Goal: Contribute content: Contribute content

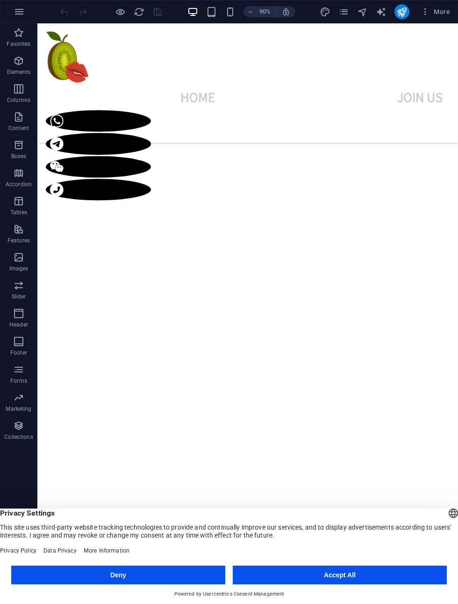
scroll to position [703, 0]
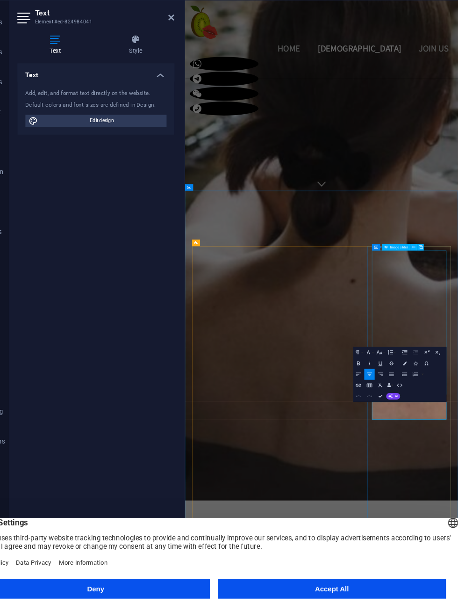
select select "px"
select select "fade"
select select "ms"
select select "s"
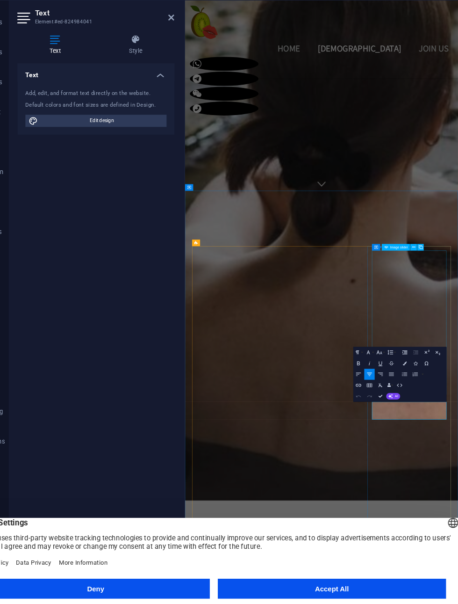
select select "progressive"
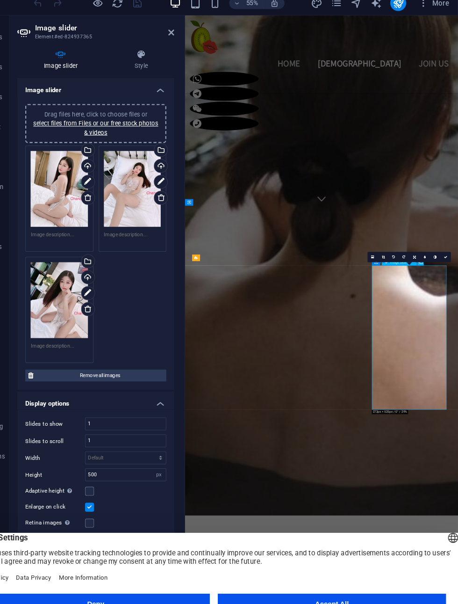
click at [77, 355] on span "Remove all images" at bounding box center [122, 360] width 119 height 11
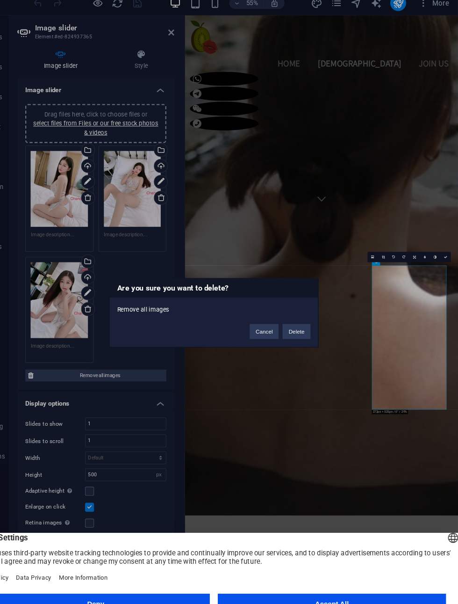
click at [263, 312] on button "Cancel" at bounding box center [276, 319] width 27 height 14
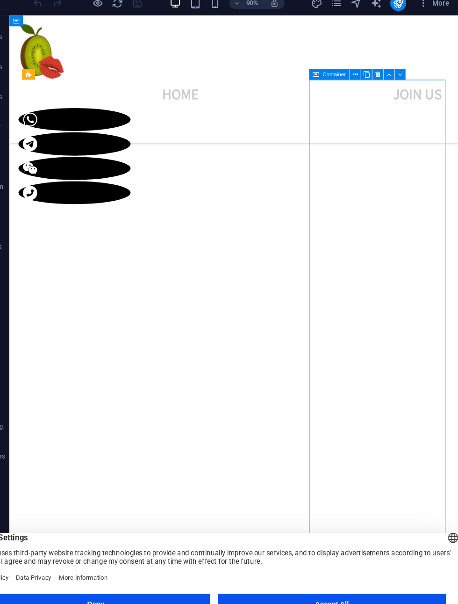
scroll to position [656, 0]
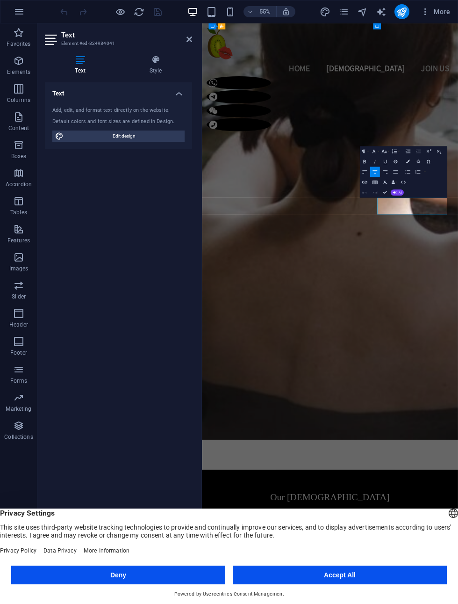
scroll to position [1039, 0]
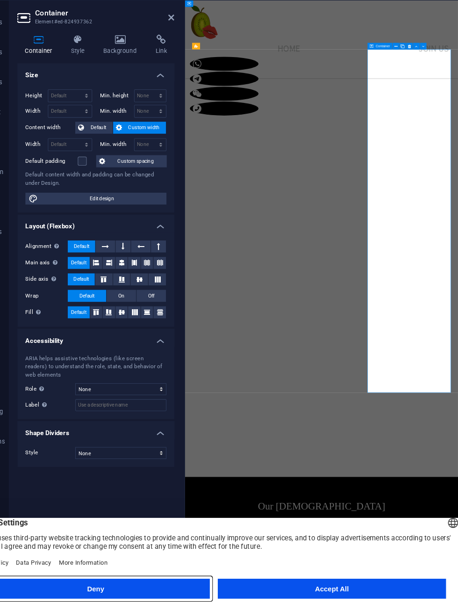
click at [132, 565] on button "Deny" at bounding box center [118, 574] width 214 height 19
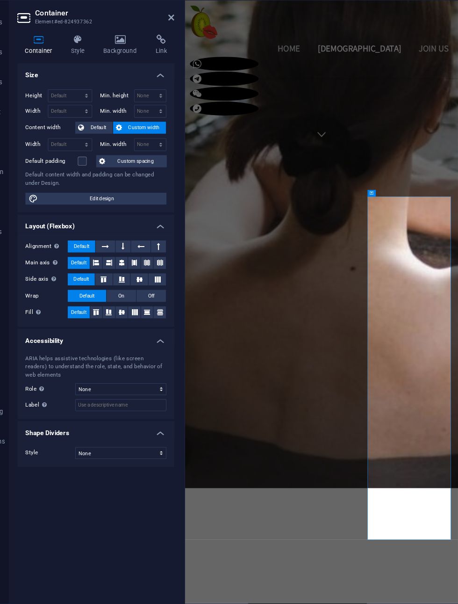
scroll to position [788, 0]
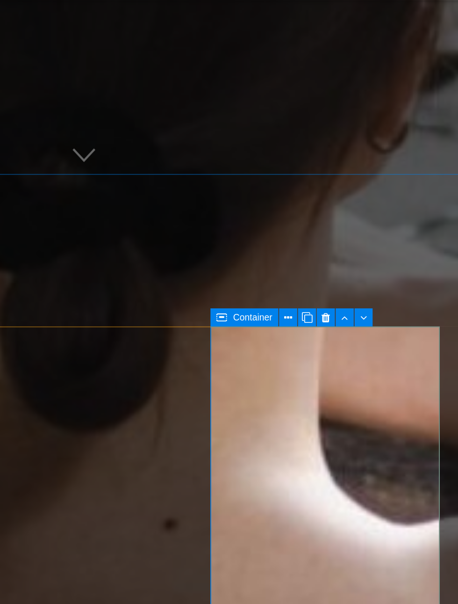
click at [398, 202] on icon at bounding box center [399, 205] width 3 height 6
click at [405, 202] on icon at bounding box center [407, 205] width 4 height 6
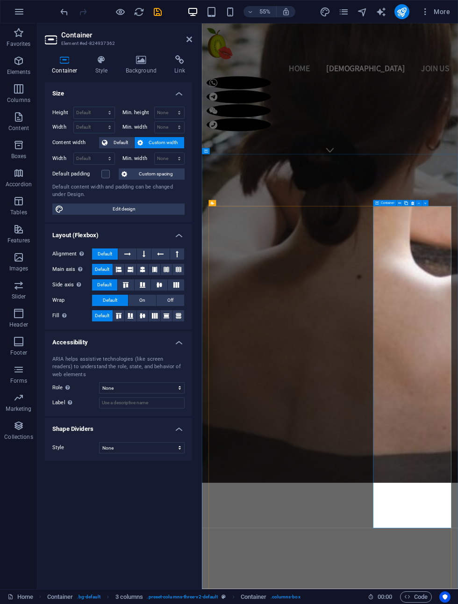
scroll to position [786, 0]
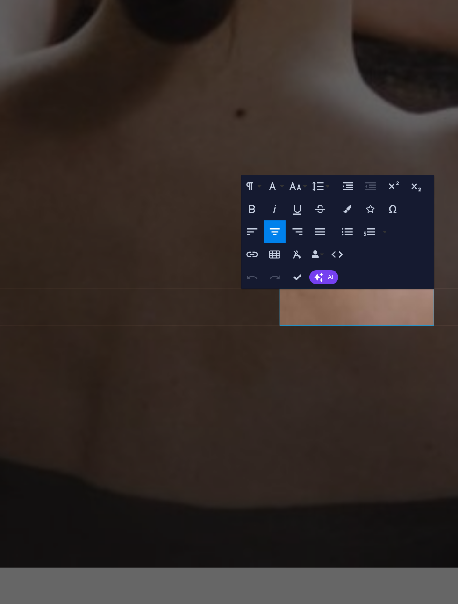
click at [362, 346] on icon "button" at bounding box center [365, 349] width 6 height 6
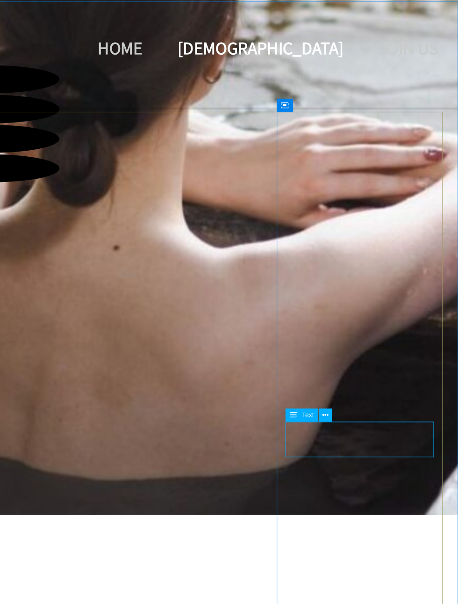
scroll to position [586, 0]
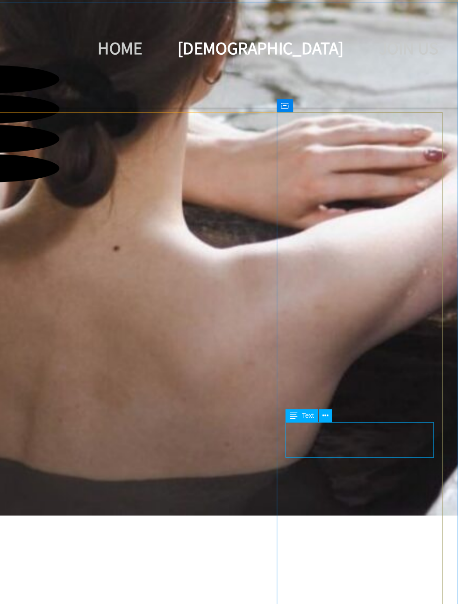
select select "px"
select select "fade"
select select "ms"
select select "s"
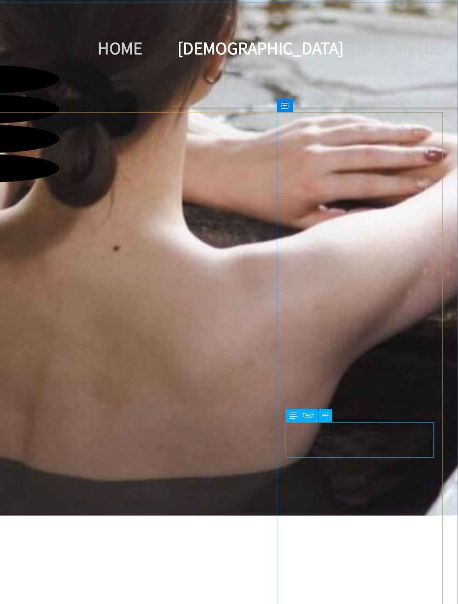
select select "progressive"
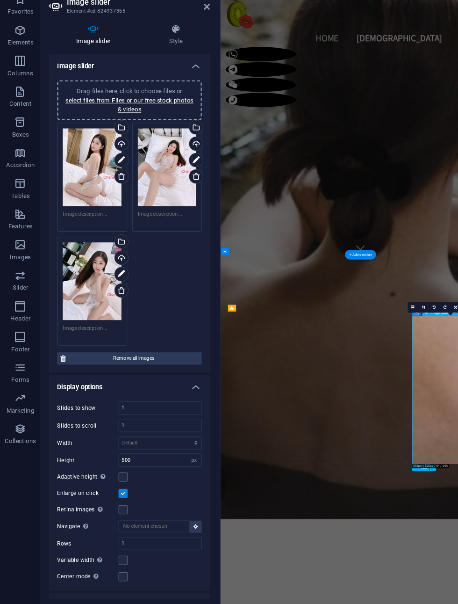
click at [140, 355] on span "Remove all images" at bounding box center [122, 360] width 119 height 11
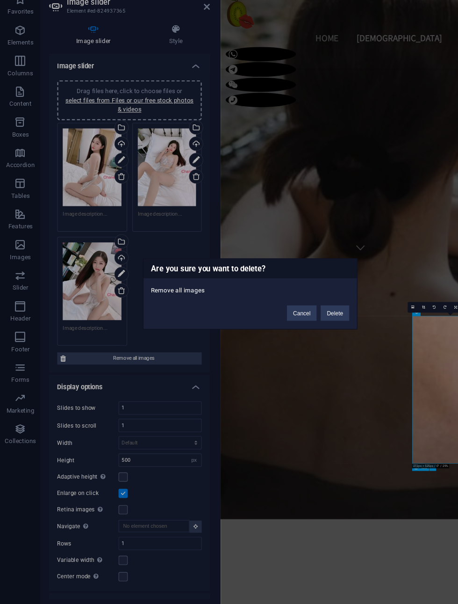
click at [312, 312] on button "Delete" at bounding box center [307, 319] width 26 height 14
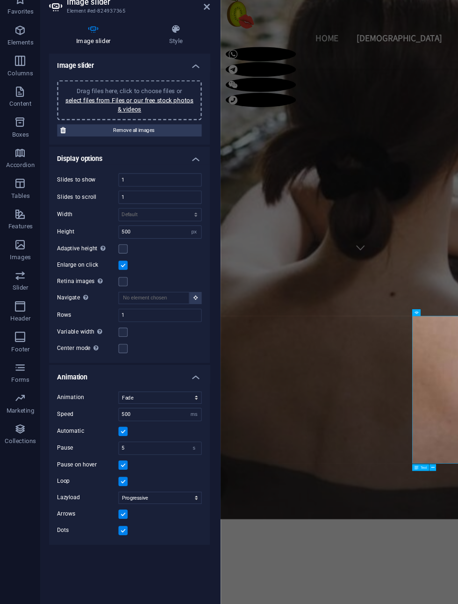
click at [122, 122] on link "select files from Files or our free stock photos & videos" at bounding box center [118, 129] width 117 height 15
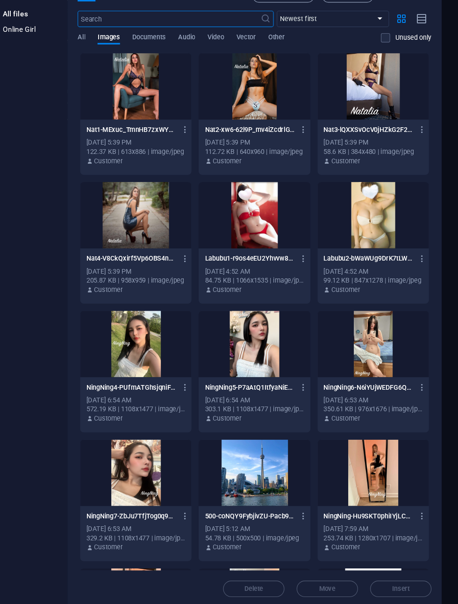
scroll to position [0, 0]
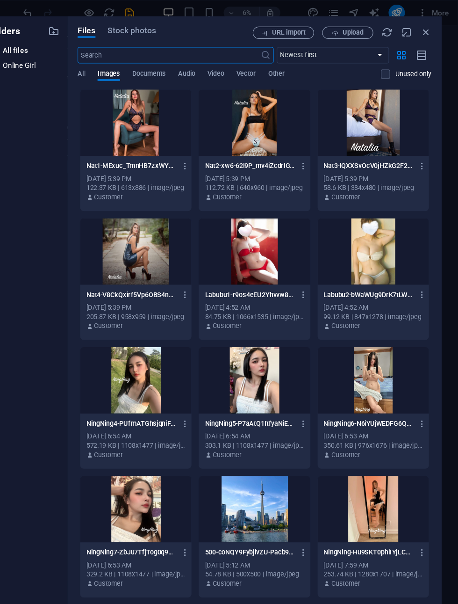
click at [353, 28] on span "Upload" at bounding box center [362, 30] width 19 height 6
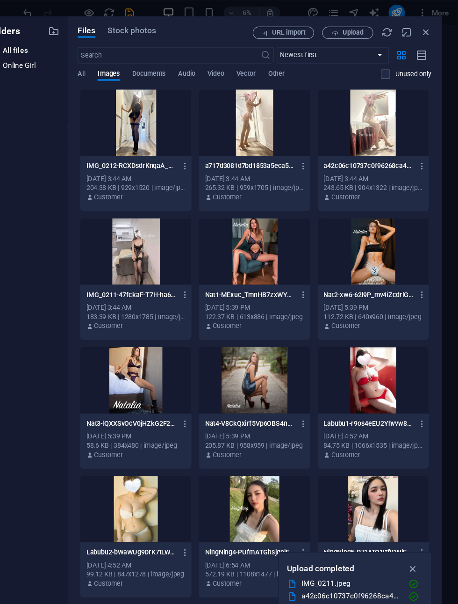
click at [132, 115] on div at bounding box center [163, 112] width 102 height 61
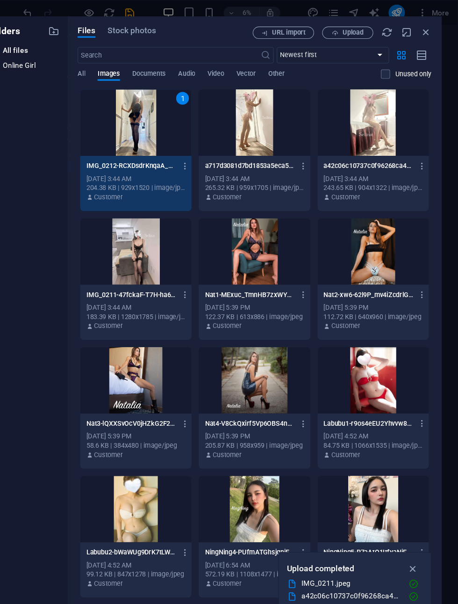
click at [255, 120] on div at bounding box center [272, 112] width 102 height 61
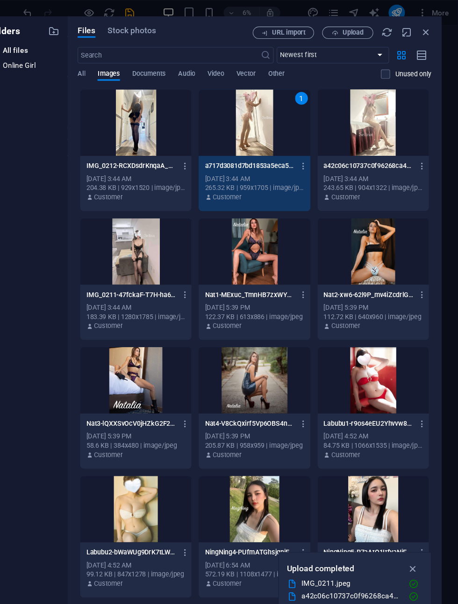
click at [350, 114] on div at bounding box center [381, 112] width 102 height 61
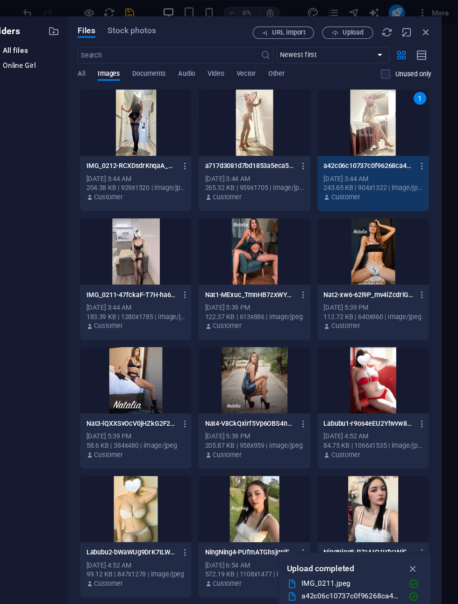
click at [123, 232] on div at bounding box center [163, 230] width 102 height 61
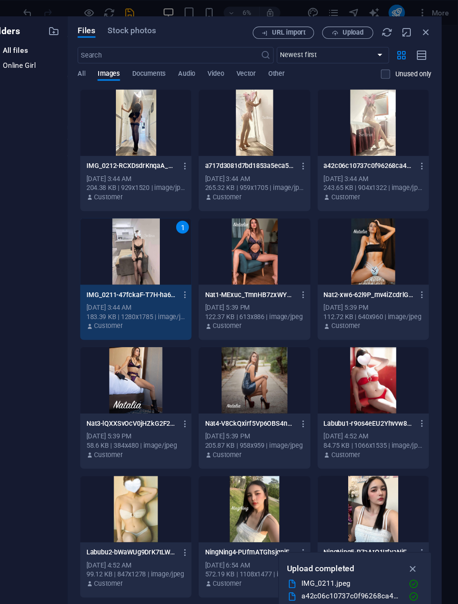
click at [408, 518] on button "button" at bounding box center [417, 520] width 18 height 15
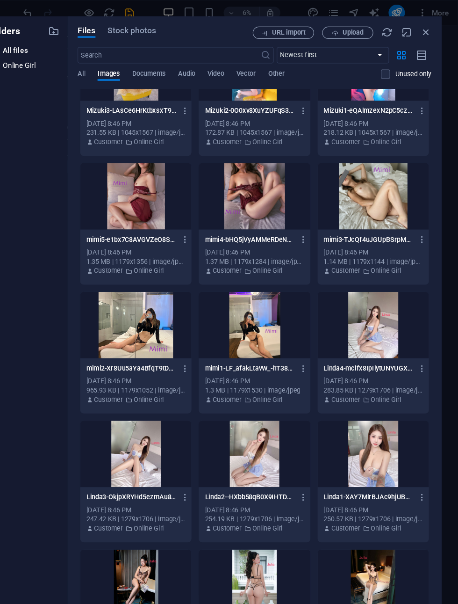
scroll to position [2061, 0]
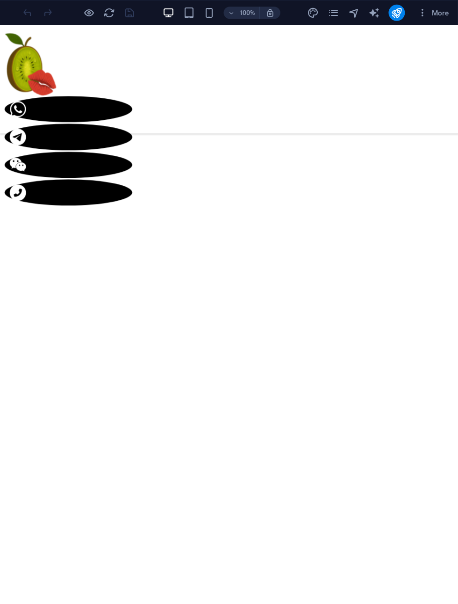
scroll to position [654, 0]
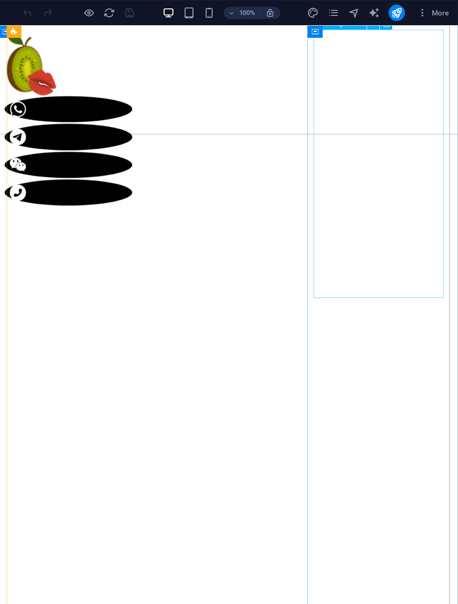
select select "px"
select select "fade"
select select "ms"
select select "s"
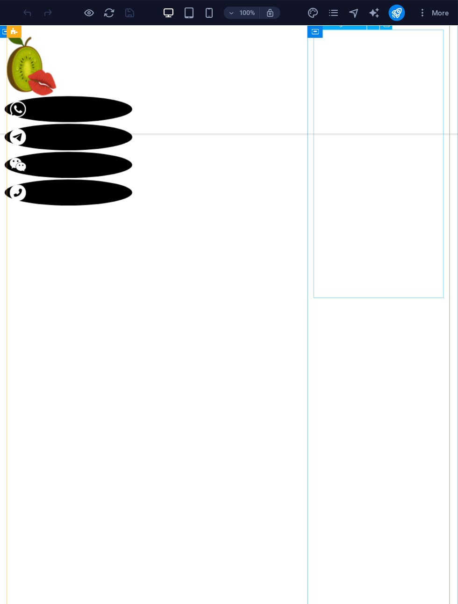
select select "progressive"
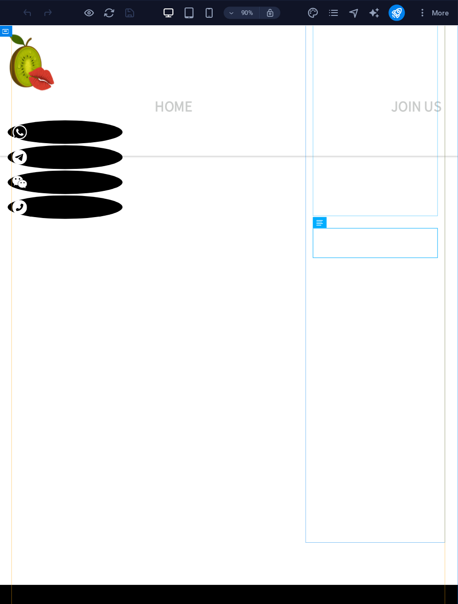
scroll to position [897, 0]
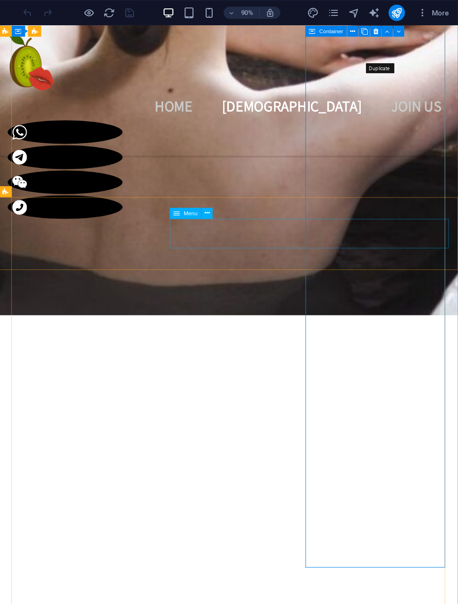
scroll to position [799, 0]
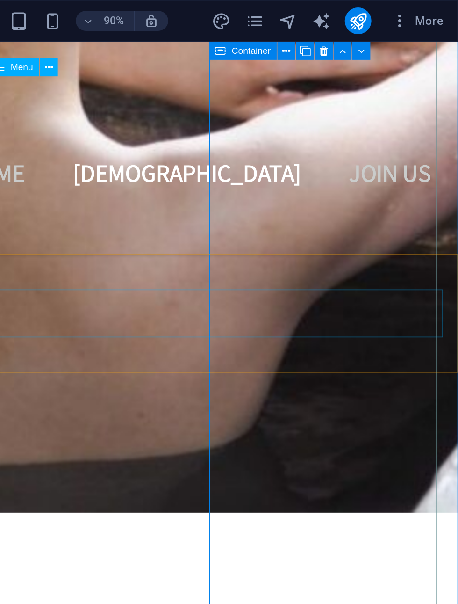
click at [369, 28] on icon at bounding box center [372, 28] width 6 height 9
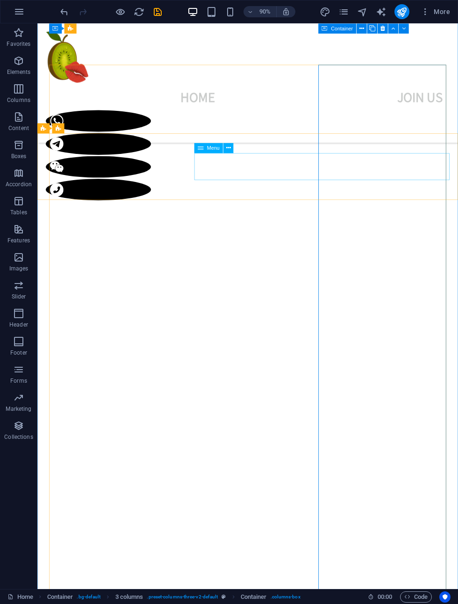
scroll to position [673, 0]
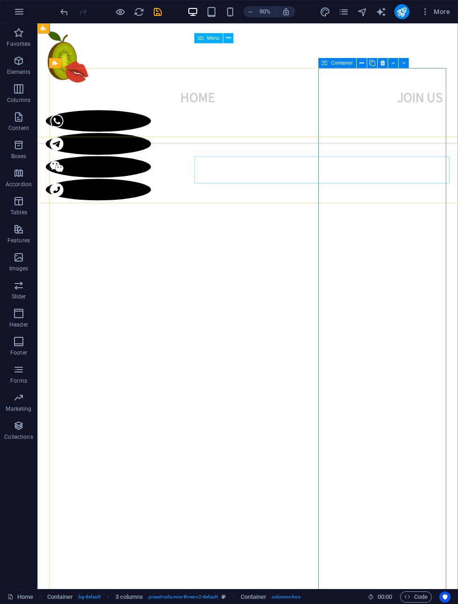
click at [153, 15] on icon "save" at bounding box center [157, 12] width 11 height 11
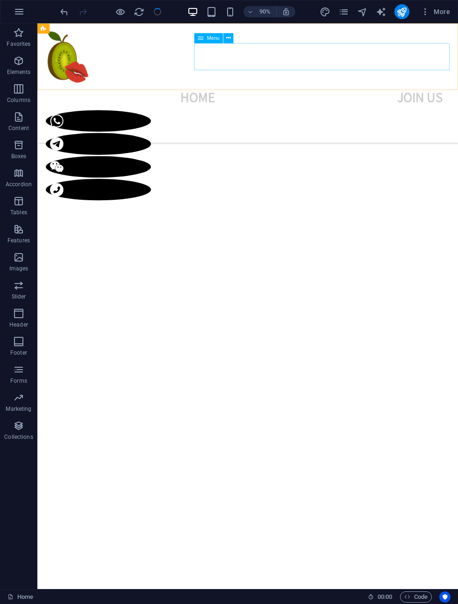
select select "px"
select select "fade"
select select "ms"
select select "s"
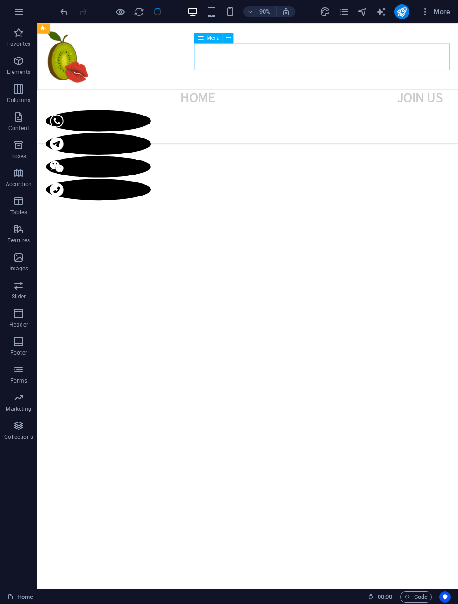
select select "progressive"
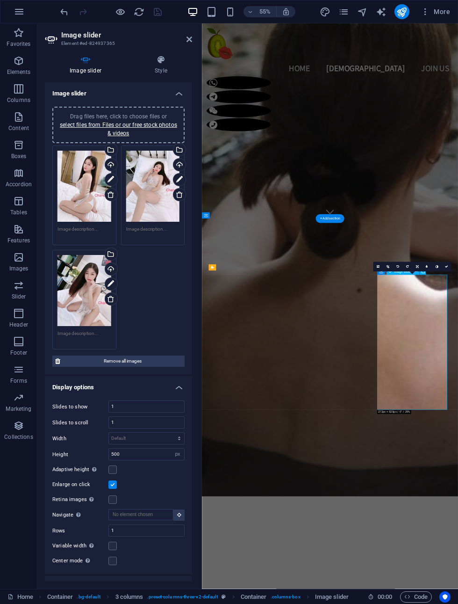
click at [148, 361] on span "Remove all images" at bounding box center [122, 360] width 119 height 11
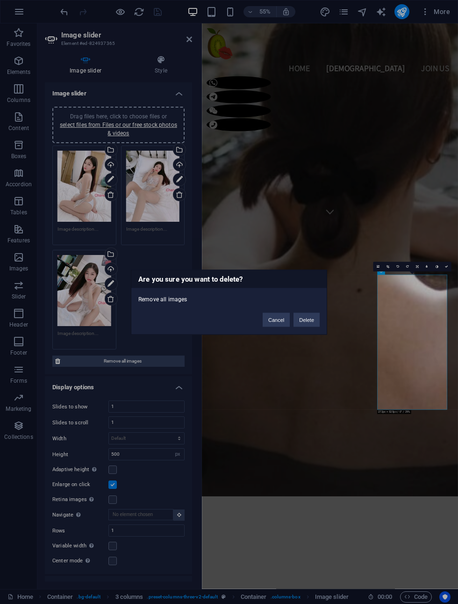
click at [313, 316] on button "Delete" at bounding box center [307, 319] width 26 height 14
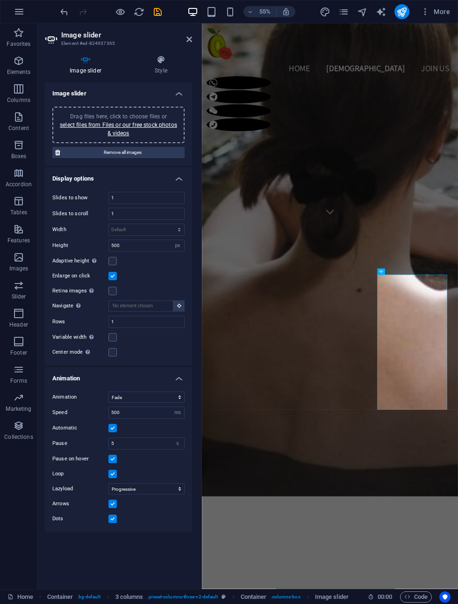
click at [120, 127] on link "select files from Files or our free stock photos & videos" at bounding box center [118, 129] width 117 height 15
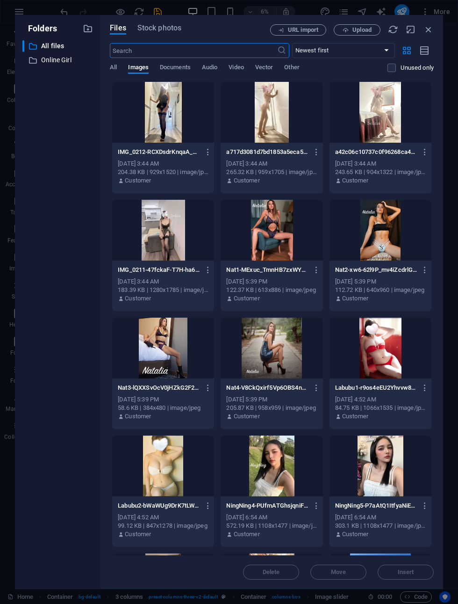
click at [163, 122] on div at bounding box center [163, 112] width 102 height 61
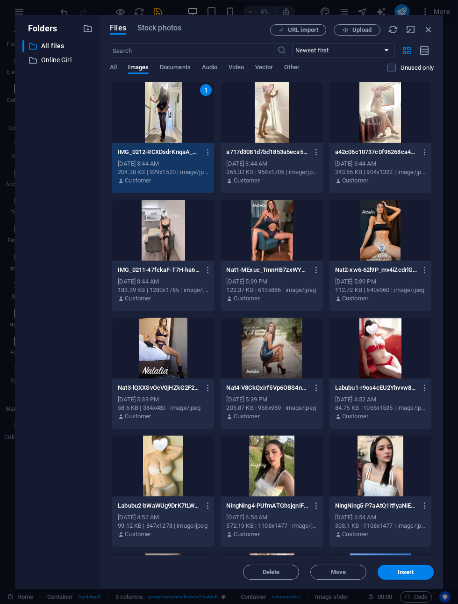
click at [285, 108] on div at bounding box center [272, 112] width 102 height 61
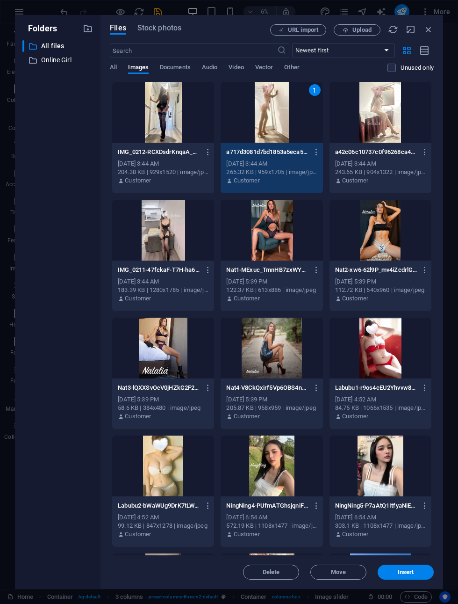
click at [394, 119] on div at bounding box center [381, 112] width 102 height 61
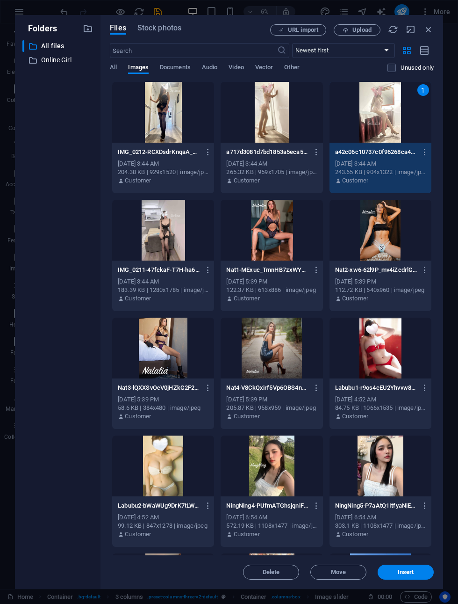
click at [285, 123] on div at bounding box center [272, 112] width 102 height 61
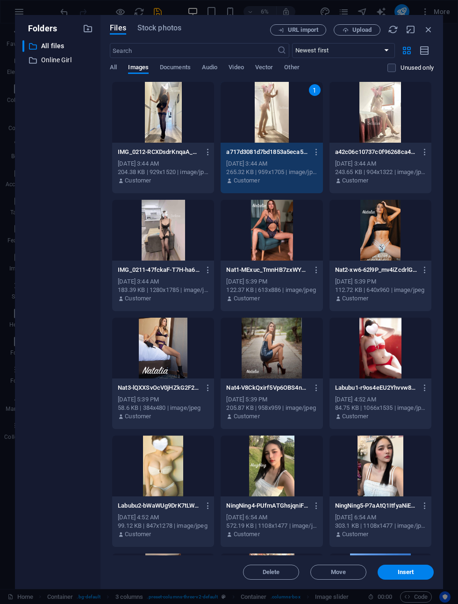
click at [150, 113] on div at bounding box center [163, 112] width 102 height 61
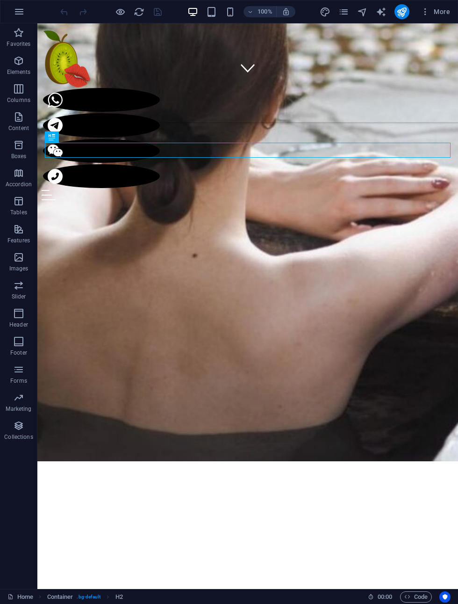
scroll to position [510, 0]
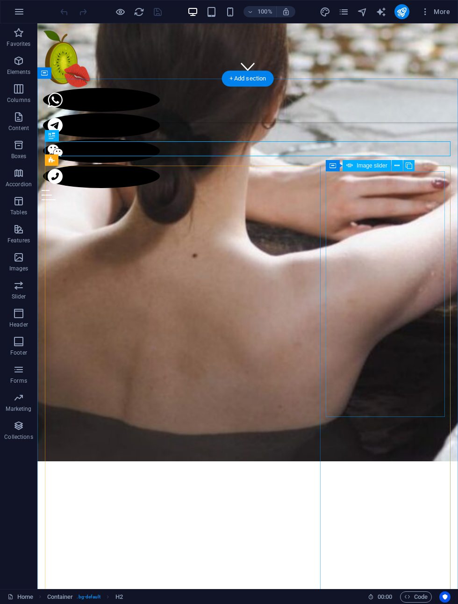
select select "px"
select select "fade"
select select "ms"
select select "s"
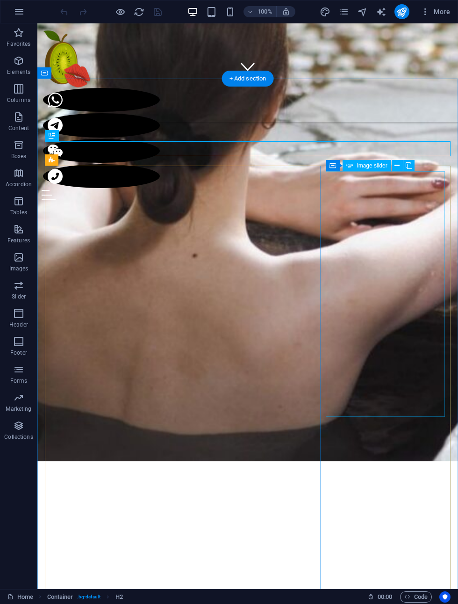
select select "progressive"
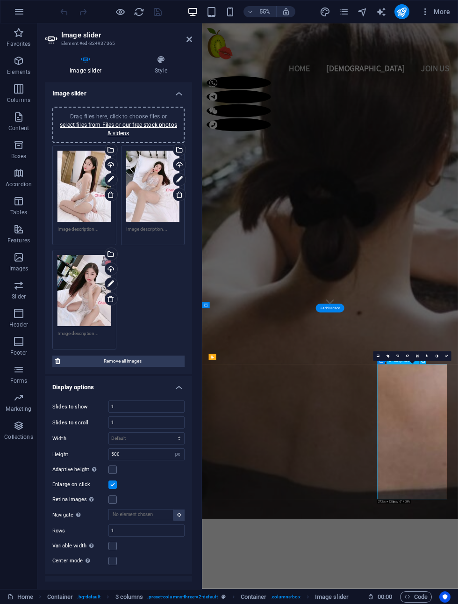
click at [93, 360] on span "Remove all images" at bounding box center [122, 360] width 119 height 11
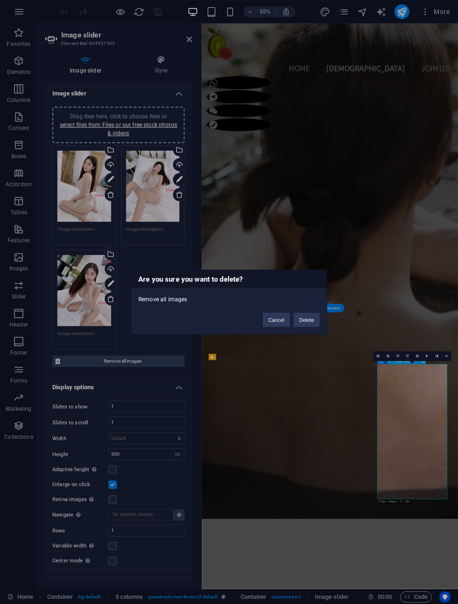
click at [313, 317] on button "Delete" at bounding box center [307, 319] width 26 height 14
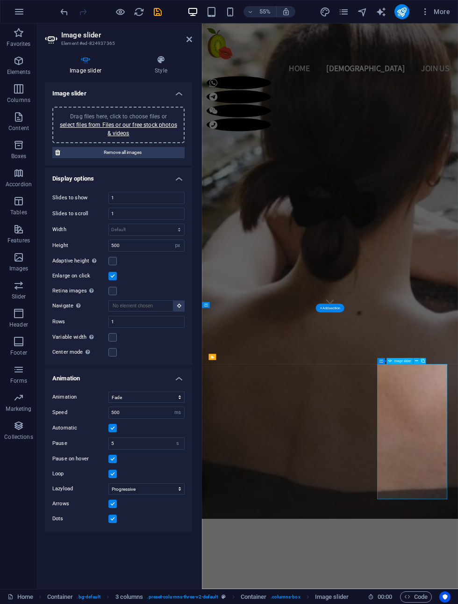
click at [94, 153] on span "Remove all images" at bounding box center [122, 152] width 119 height 11
click at [81, 127] on link "select files from Files or our free stock photos & videos" at bounding box center [118, 129] width 117 height 15
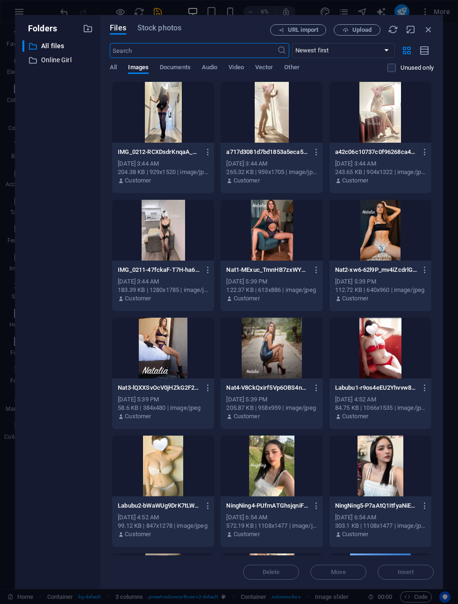
click at [175, 109] on div at bounding box center [163, 112] width 102 height 61
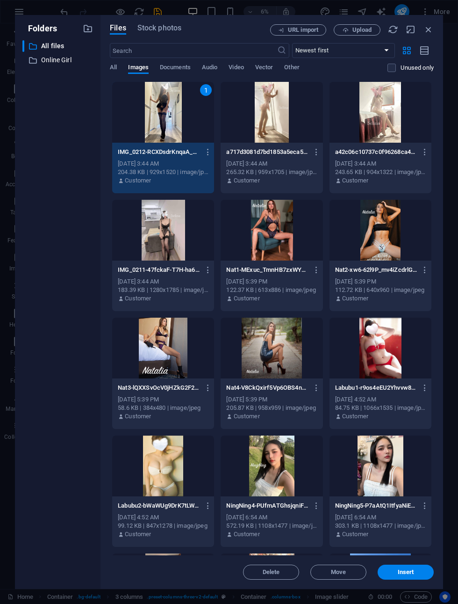
click at [279, 114] on div at bounding box center [272, 112] width 102 height 61
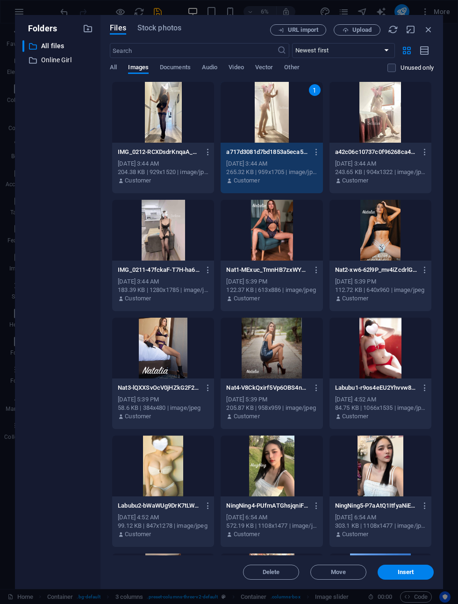
click at [178, 116] on div at bounding box center [163, 112] width 102 height 61
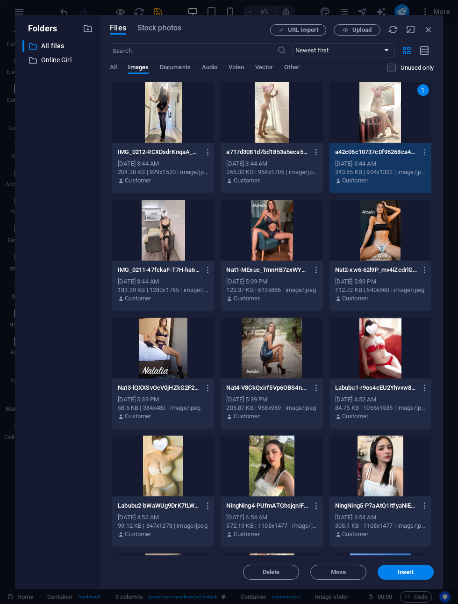
click at [205, 151] on icon "button" at bounding box center [208, 152] width 9 height 8
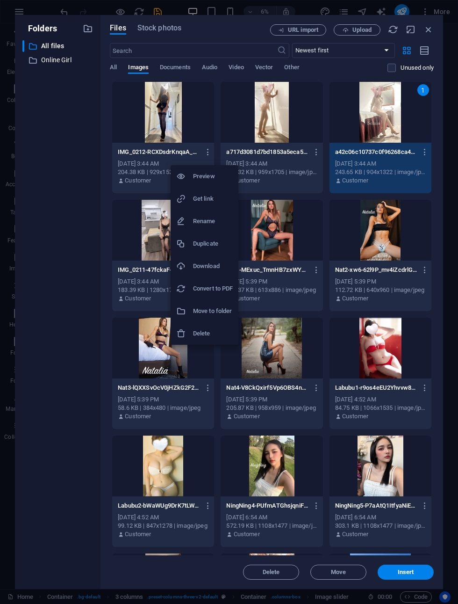
click at [171, 113] on div at bounding box center [229, 302] width 458 height 604
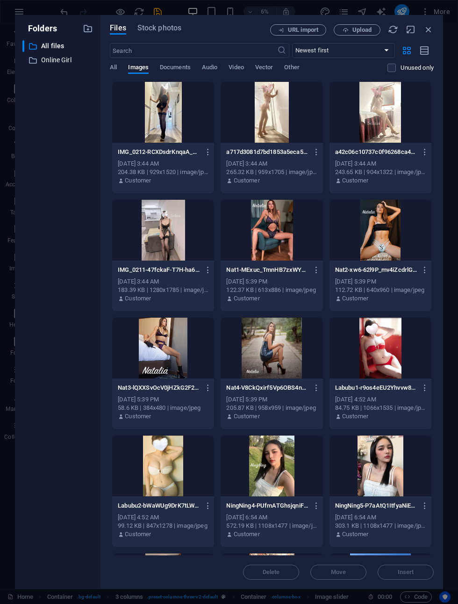
click at [170, 112] on div at bounding box center [163, 112] width 102 height 61
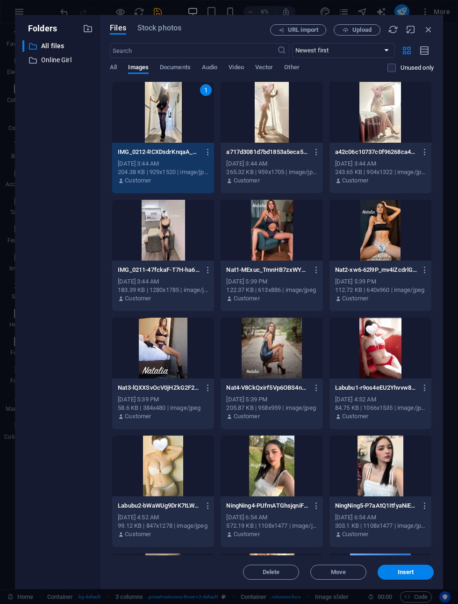
click at [296, 106] on div at bounding box center [272, 112] width 102 height 61
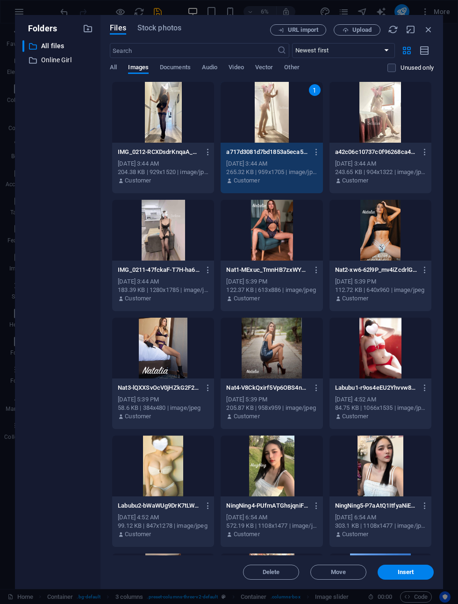
click at [401, 113] on div at bounding box center [381, 112] width 102 height 61
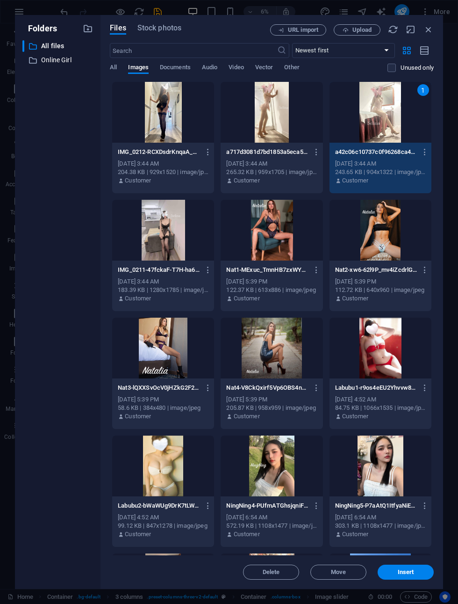
click at [412, 573] on span "Insert" at bounding box center [406, 572] width 16 height 6
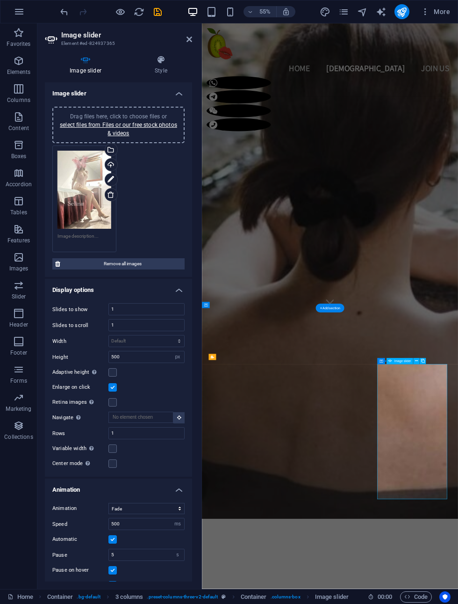
click at [93, 261] on span "Remove all images" at bounding box center [122, 263] width 119 height 11
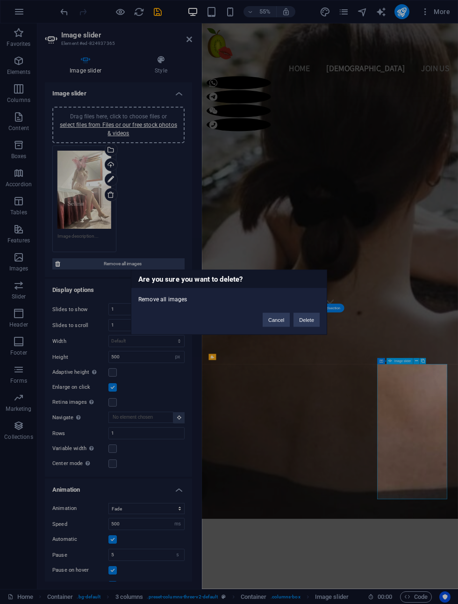
click at [272, 320] on button "Cancel" at bounding box center [276, 319] width 27 height 14
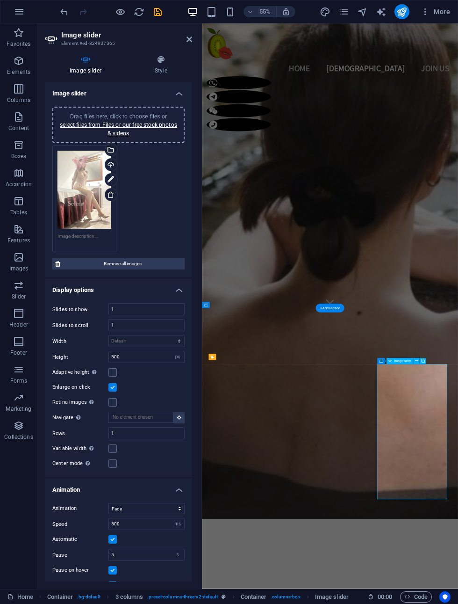
click at [171, 173] on div "Drag files here, click to choose files or select files from Files or our free s…" at bounding box center [118, 198] width 137 height 111
click at [155, 123] on link "select files from Files or our free stock photos & videos" at bounding box center [118, 129] width 117 height 15
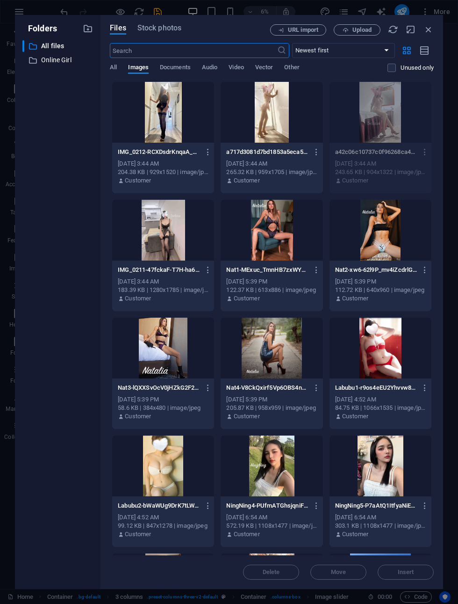
click at [278, 115] on div at bounding box center [272, 112] width 102 height 61
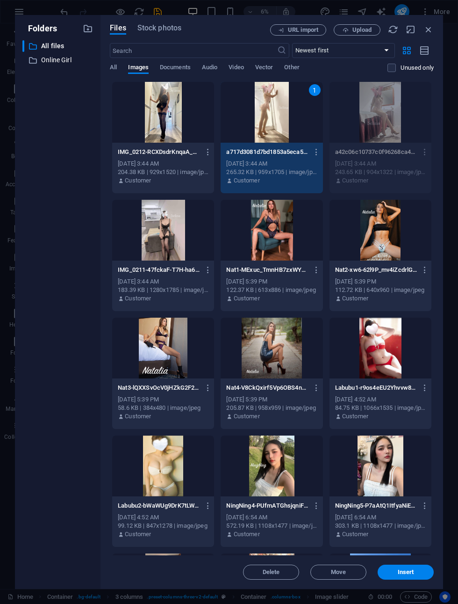
click at [414, 574] on span "Insert" at bounding box center [406, 572] width 16 height 6
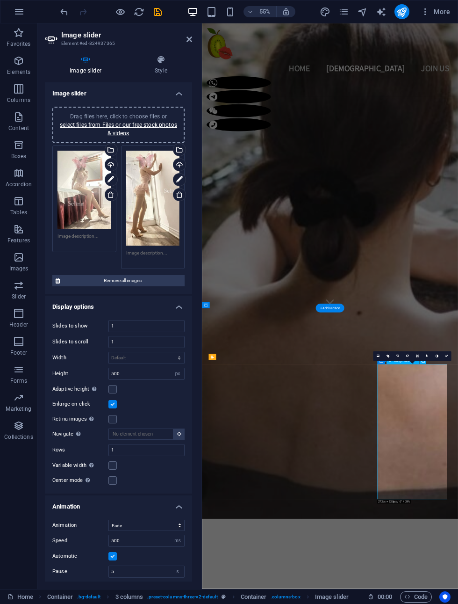
click at [76, 127] on link "select files from Files or our free stock photos & videos" at bounding box center [118, 129] width 117 height 15
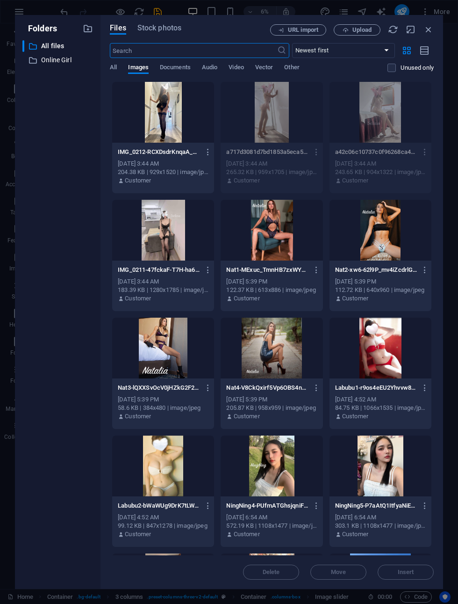
click at [169, 120] on div at bounding box center [163, 112] width 102 height 61
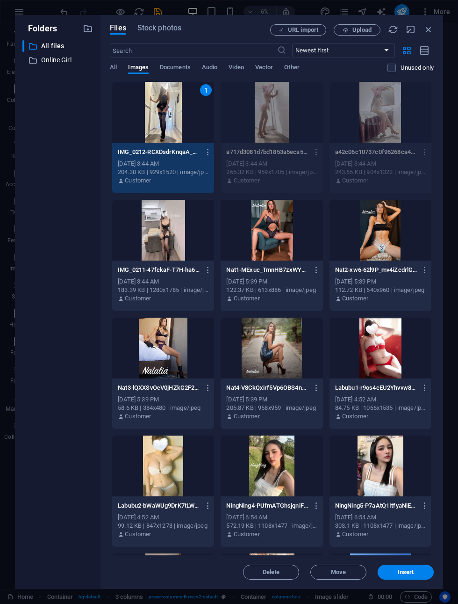
click at [413, 569] on span "Insert" at bounding box center [406, 572] width 16 height 6
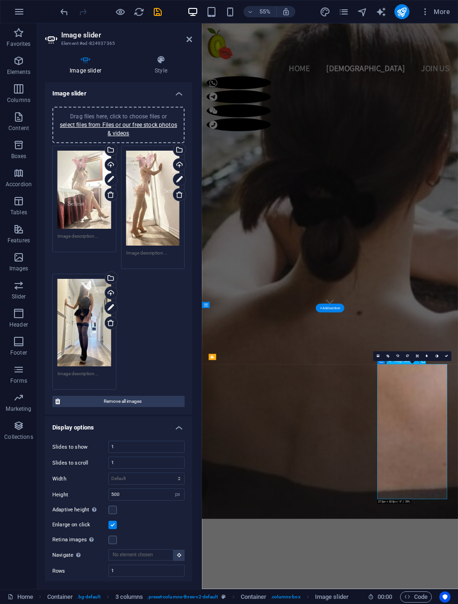
click at [72, 125] on link "select files from Files or our free stock photos & videos" at bounding box center [118, 129] width 117 height 15
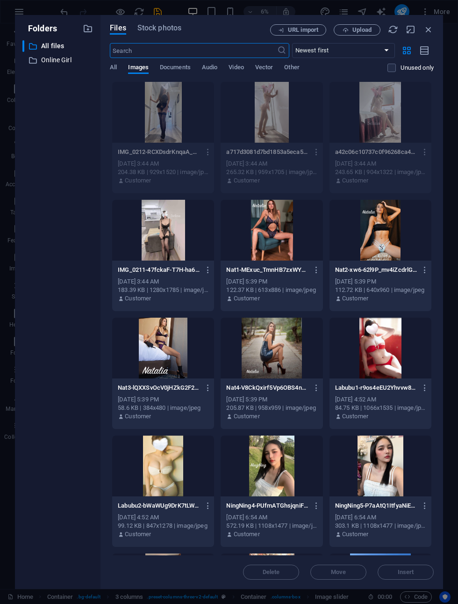
click at [151, 228] on div at bounding box center [163, 230] width 102 height 61
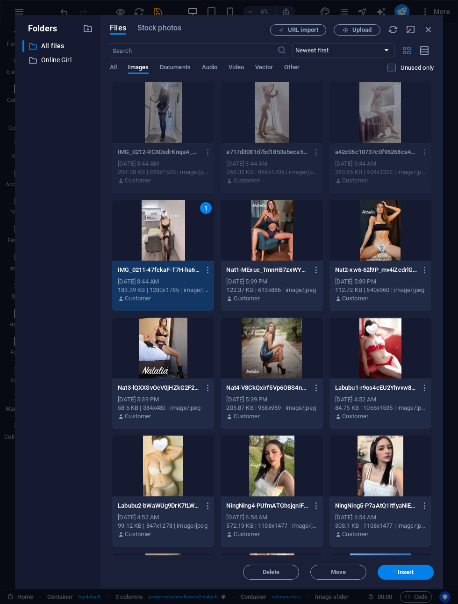
click at [420, 570] on span "Insert" at bounding box center [406, 572] width 49 height 6
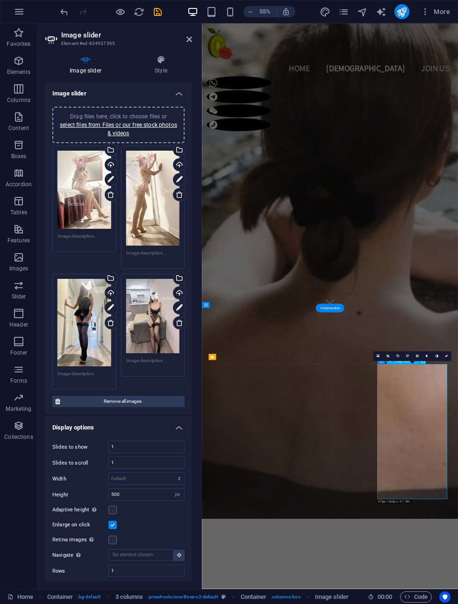
click at [187, 37] on icon at bounding box center [190, 39] width 6 height 7
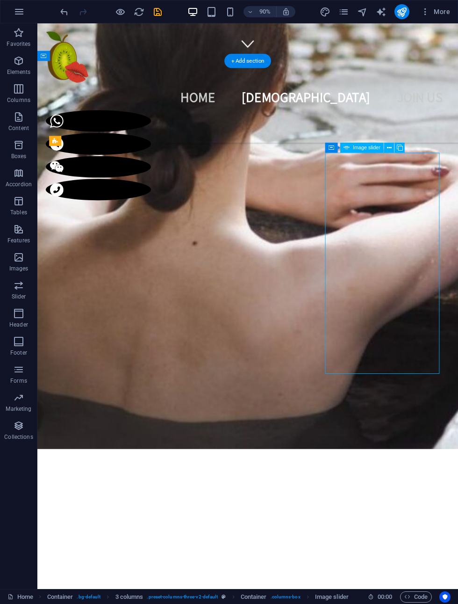
scroll to position [594, 0]
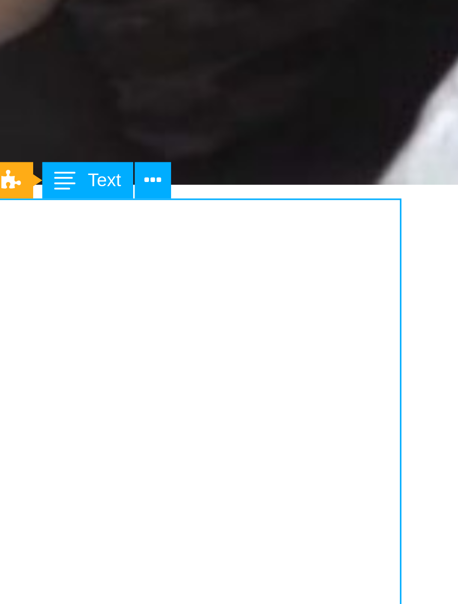
scroll to position [544, 0]
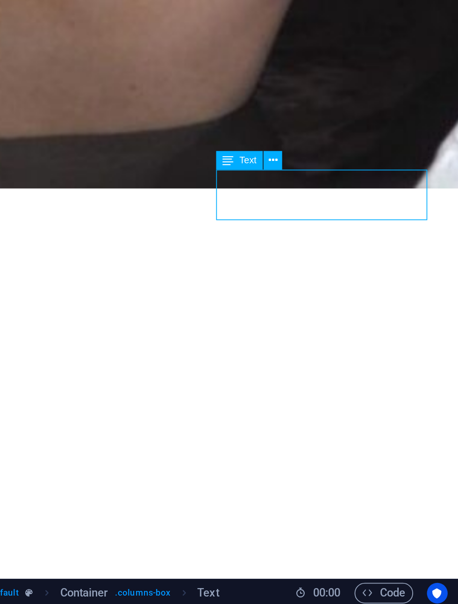
scroll to position [699, 0]
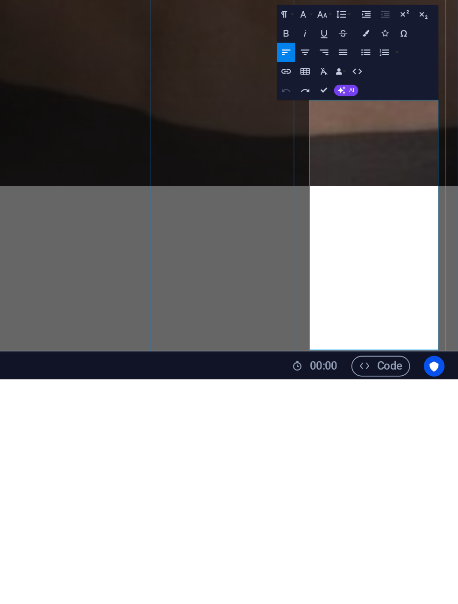
scroll to position [658, 0]
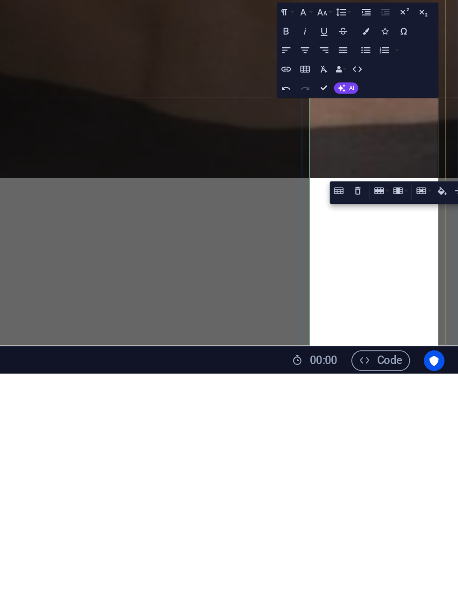
click at [389, 500] on div "Table Header Remove Table Row Insert row above Insert row below Delete row Colu…" at bounding box center [432, 506] width 87 height 12
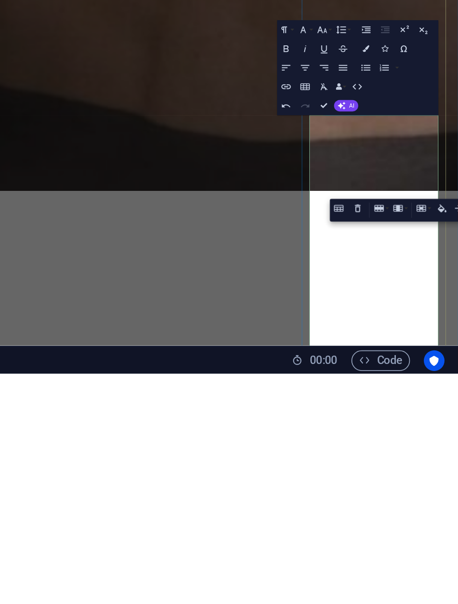
scroll to position [632, 0]
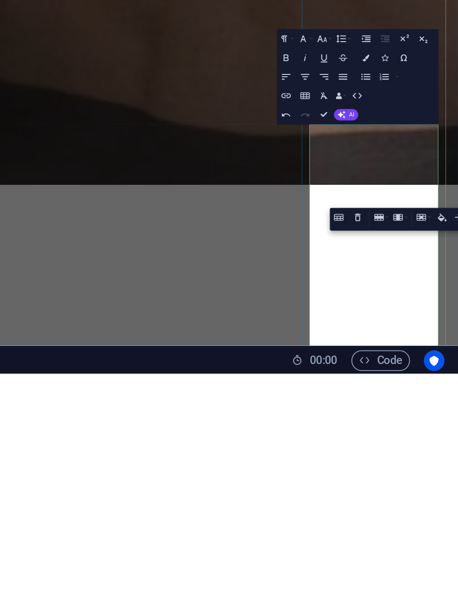
click at [389, 514] on div "Table Header Remove Table Row Insert row above Insert row below Delete row Colu…" at bounding box center [432, 520] width 87 height 12
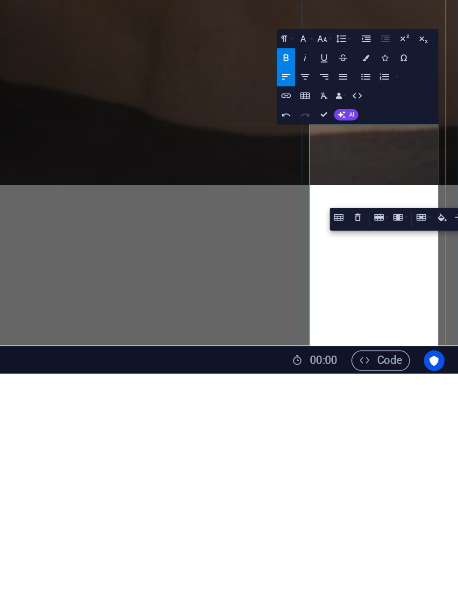
click at [389, 514] on div "Table Header Remove Table Row Insert row above Insert row below Delete row Colu…" at bounding box center [432, 520] width 87 height 12
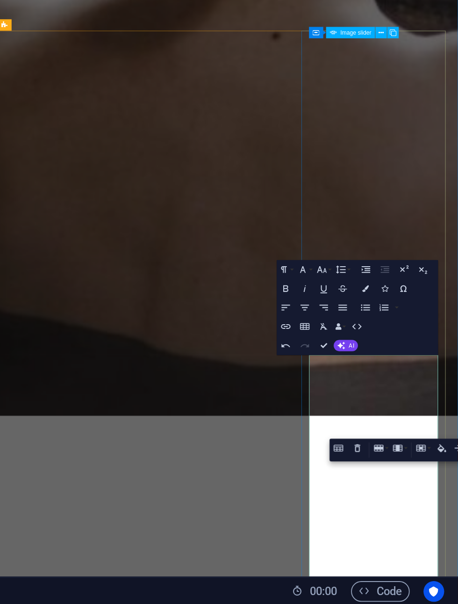
click at [389, 514] on div "Table Header Remove Table Row Insert row above Insert row below Delete row Colu…" at bounding box center [432, 520] width 87 height 12
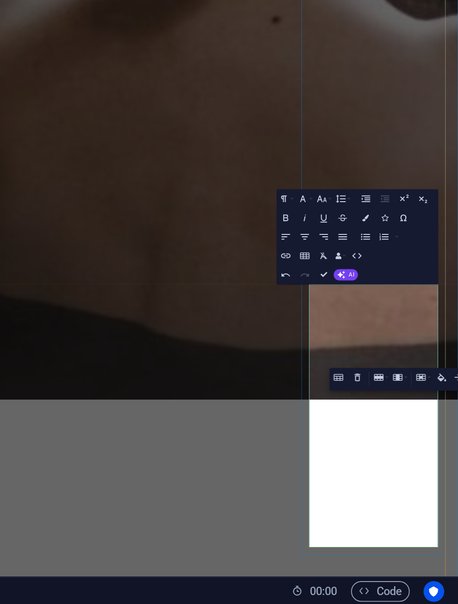
scroll to position [702, 0]
click at [389, 476] on div "Table Header Remove Table Row Insert row above Insert row below Delete row Colu…" at bounding box center [432, 482] width 87 height 12
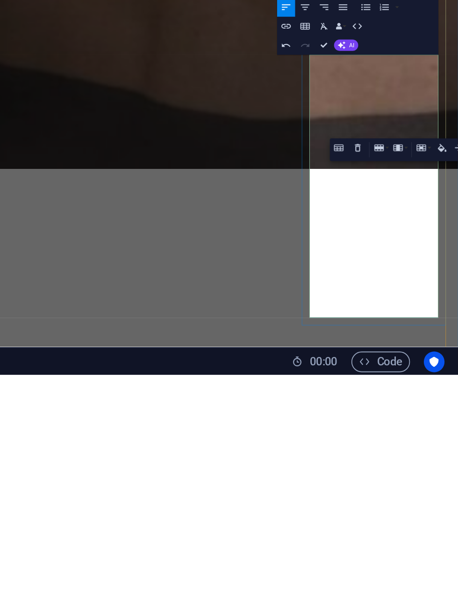
click at [389, 476] on div "Table Header Remove Table Row Insert row above Insert row below Delete row Colu…" at bounding box center [432, 482] width 87 height 12
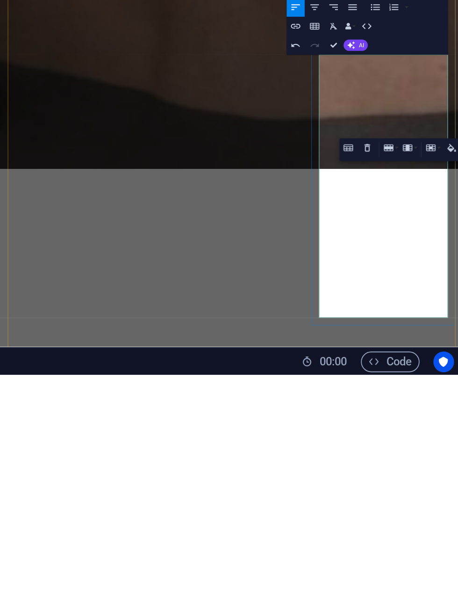
click at [389, 476] on div "Table Header Remove Table Row Insert row above Insert row below Delete row Colu…" at bounding box center [432, 482] width 87 height 12
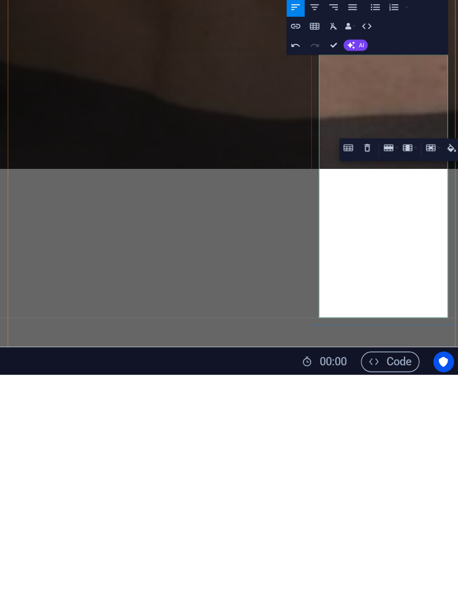
click at [389, 476] on div "Table Header Remove Table Row Insert row above Insert row below Delete row Colu…" at bounding box center [432, 482] width 87 height 12
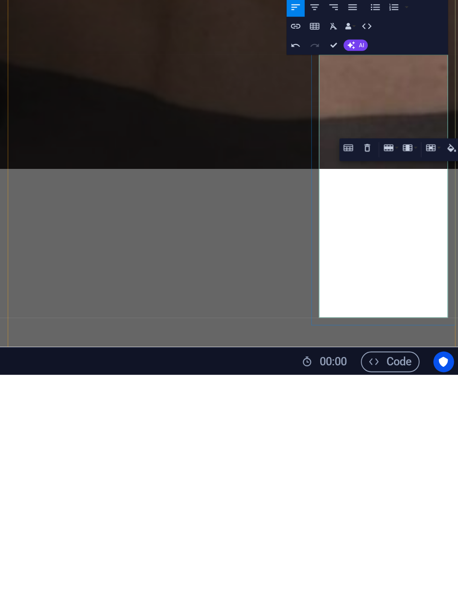
click at [389, 476] on div "Table Header Remove Table Row Insert row above Insert row below Delete row Colu…" at bounding box center [432, 482] width 87 height 12
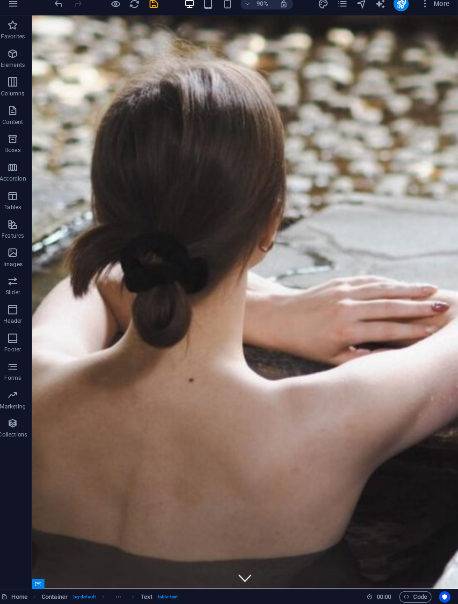
scroll to position [0, 0]
click at [153, 7] on icon "save" at bounding box center [157, 12] width 11 height 11
click at [397, 7] on icon "publish" at bounding box center [402, 12] width 11 height 11
